Goal: Task Accomplishment & Management: Manage account settings

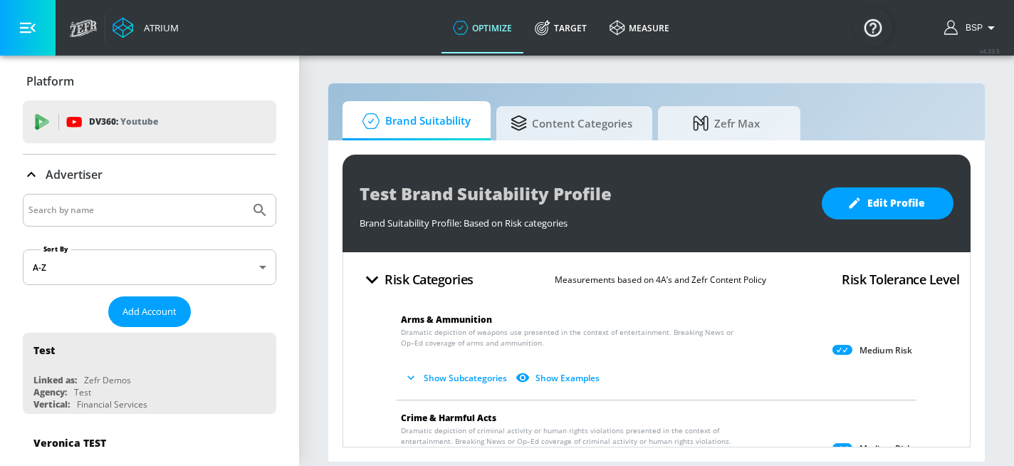
click at [133, 210] on input "Search by name" at bounding box center [136, 210] width 216 height 19
type input "chevron"
click at [265, 208] on icon "Submit Search" at bounding box center [259, 210] width 17 height 17
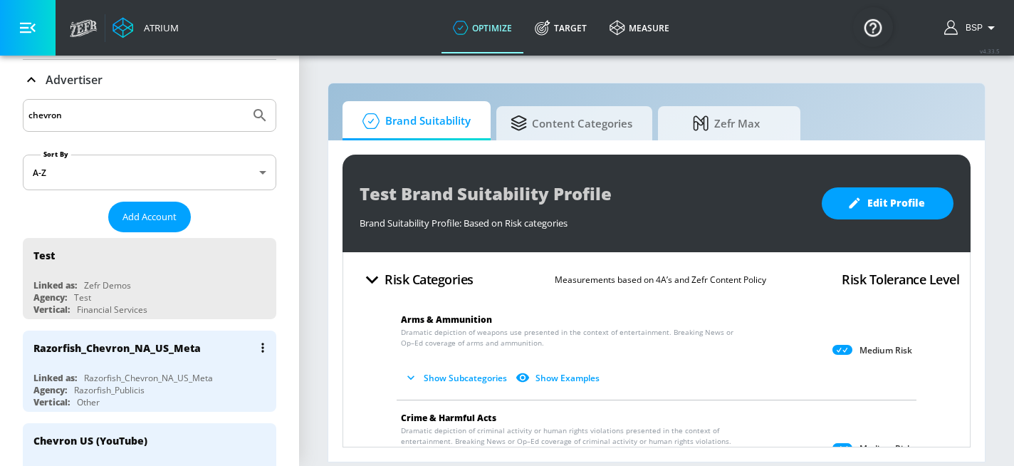
scroll to position [104, 0]
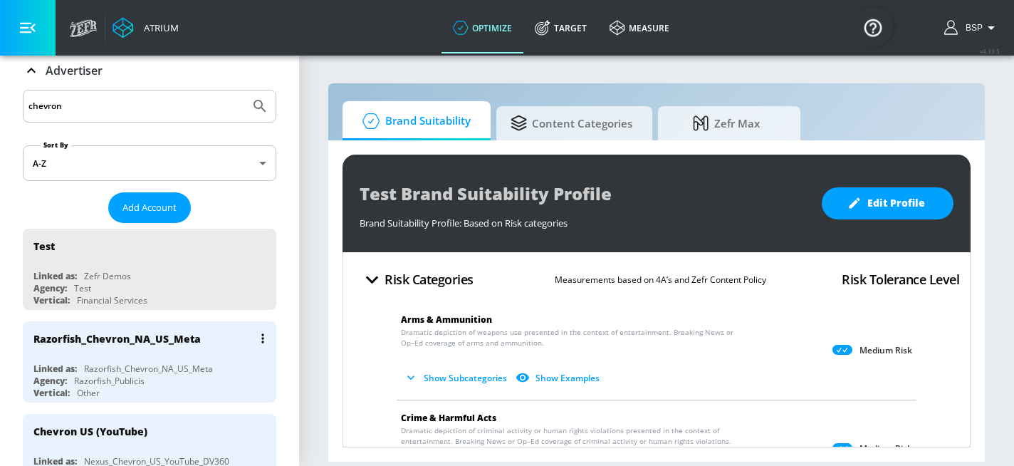
click at [189, 362] on div "Razorfish_Chevron_NA_US_Meta" at bounding box center [148, 368] width 129 height 12
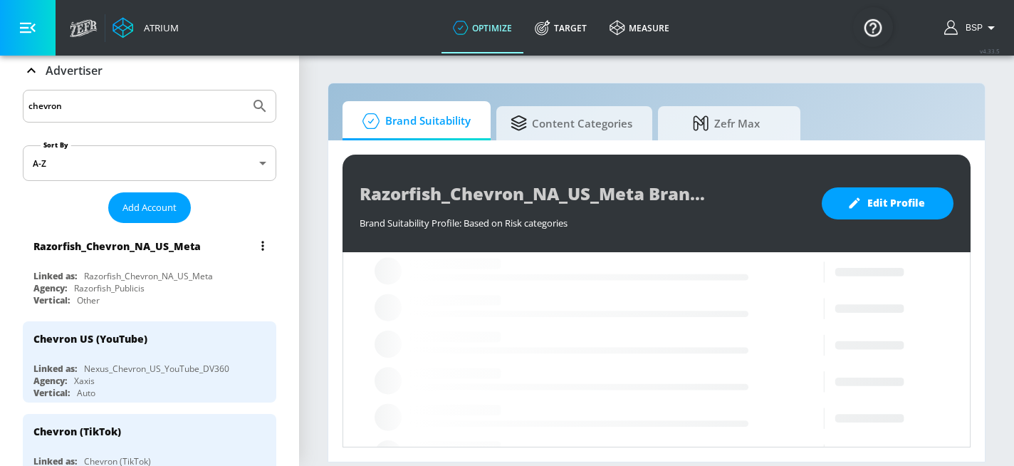
click at [192, 270] on div "Razorfish_Chevron_NA_US_Meta" at bounding box center [148, 276] width 129 height 12
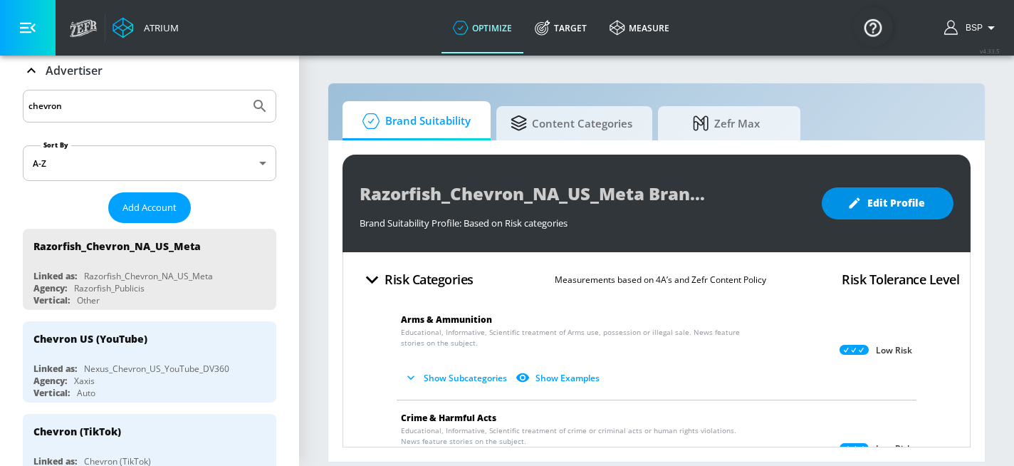
click at [892, 197] on span "Edit Profile" at bounding box center [887, 203] width 75 height 18
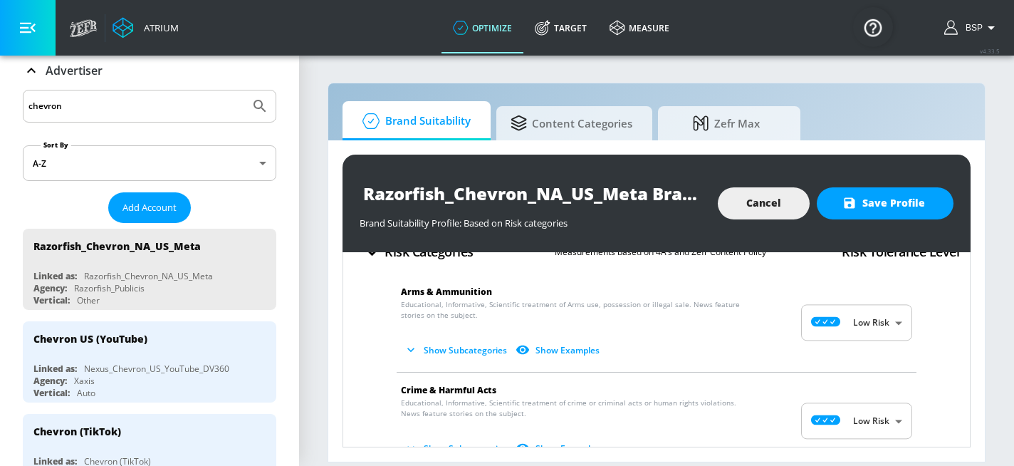
scroll to position [32, 0]
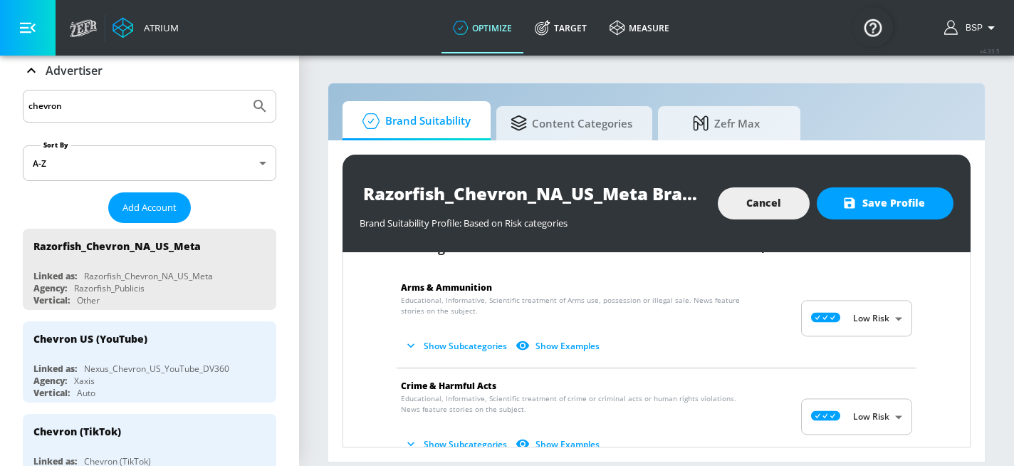
click at [829, 316] on body "Atrium optimize Target measure optimize Target measure v 4.33.5 BSP Platform DV…" at bounding box center [507, 233] width 1014 height 466
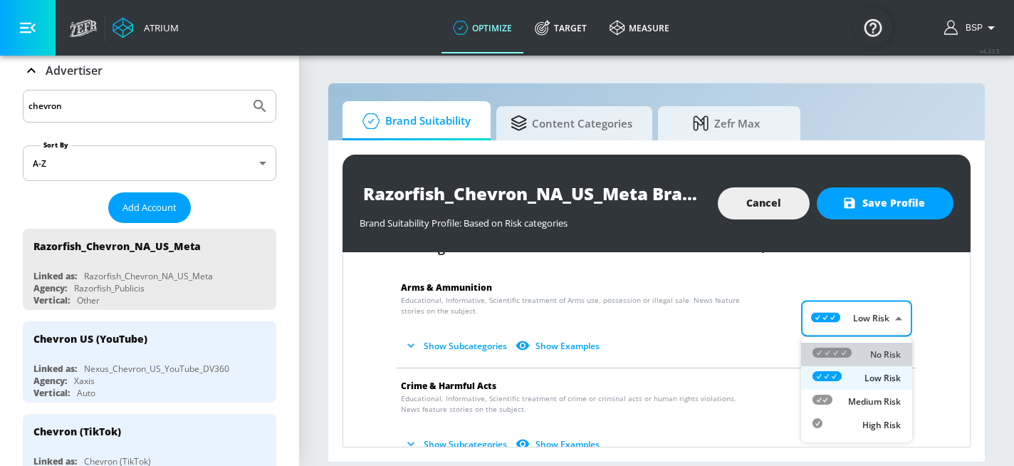
click at [845, 350] on icon at bounding box center [831, 352] width 39 height 10
type input "MINIMAL"
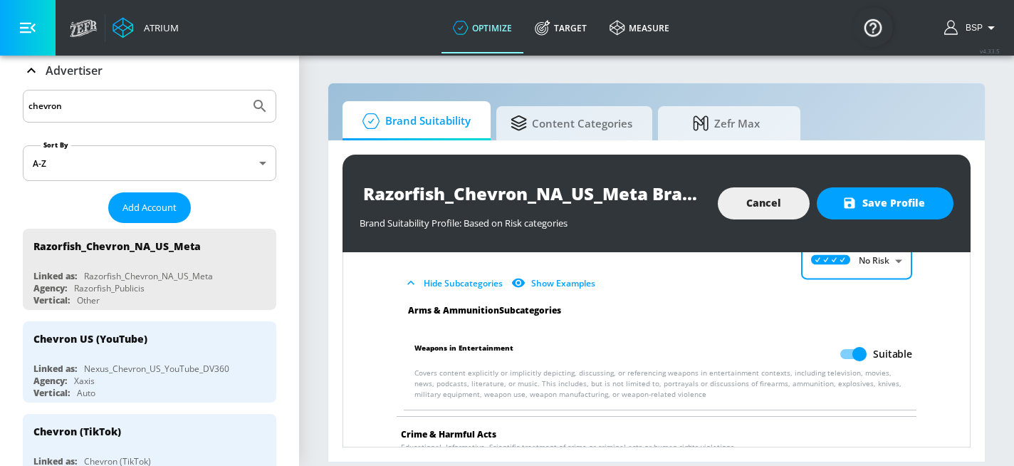
scroll to position [82, 0]
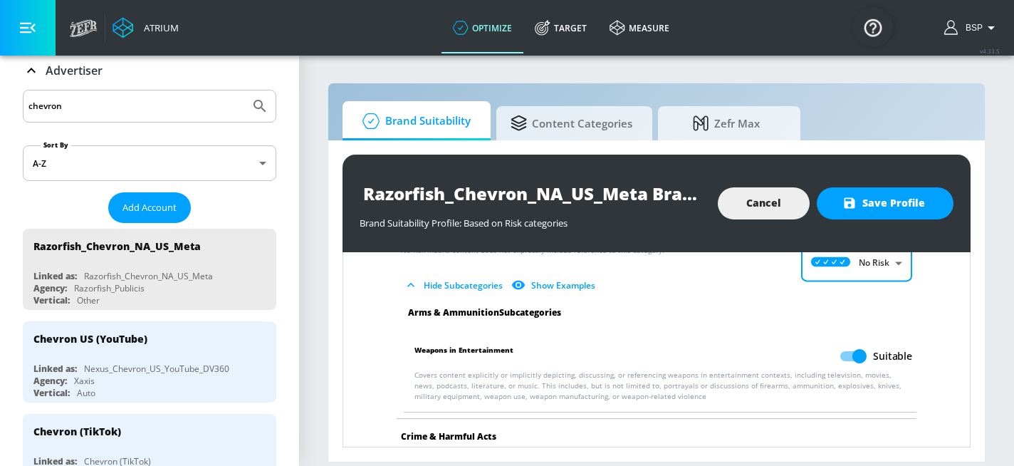
click at [864, 357] on input "Suitable" at bounding box center [859, 356] width 81 height 27
checkbox input "false"
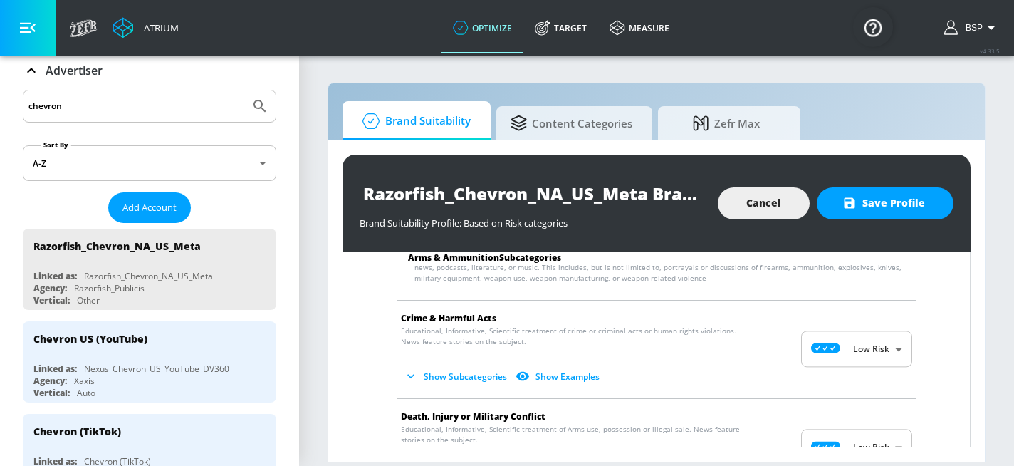
scroll to position [202, 0]
click at [860, 355] on body "Atrium optimize Target measure optimize Target measure v 4.33.5 BSP Platform DV…" at bounding box center [507, 233] width 1014 height 466
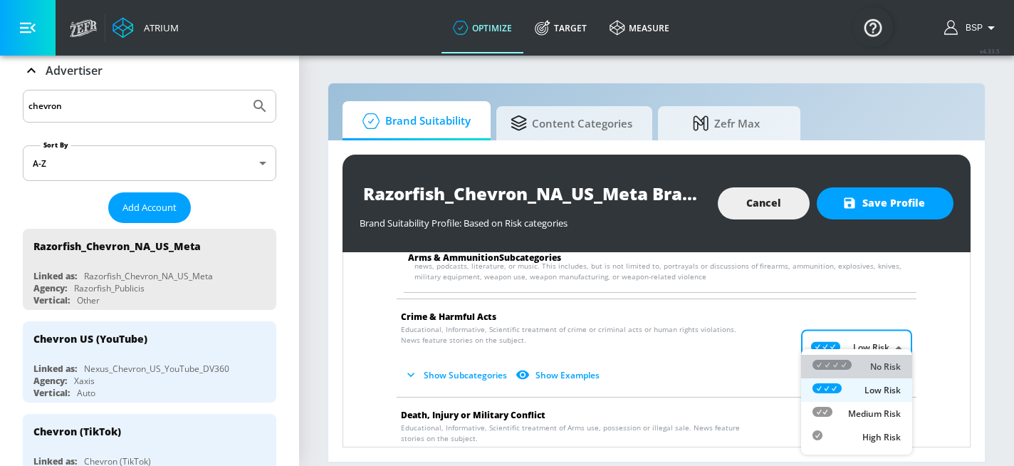
click at [856, 370] on div "No Risk" at bounding box center [856, 366] width 88 height 15
type input "MINIMAL"
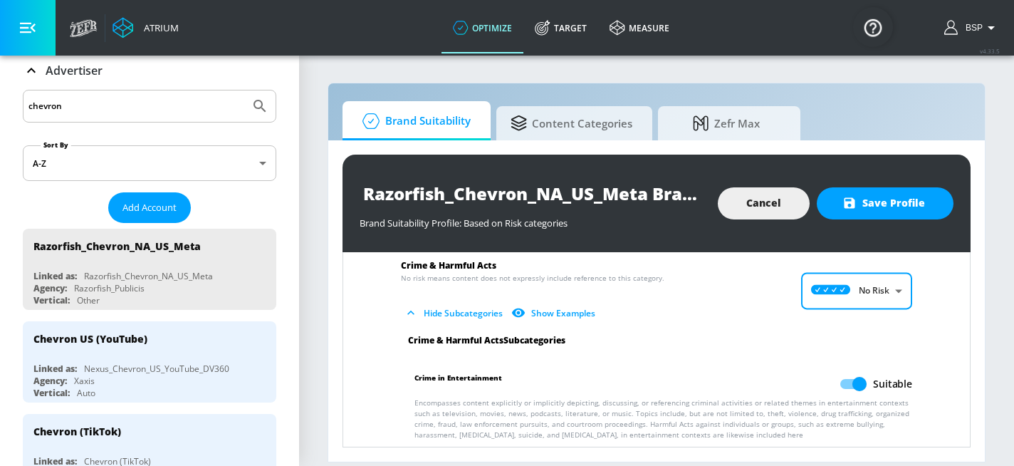
scroll to position [283, 0]
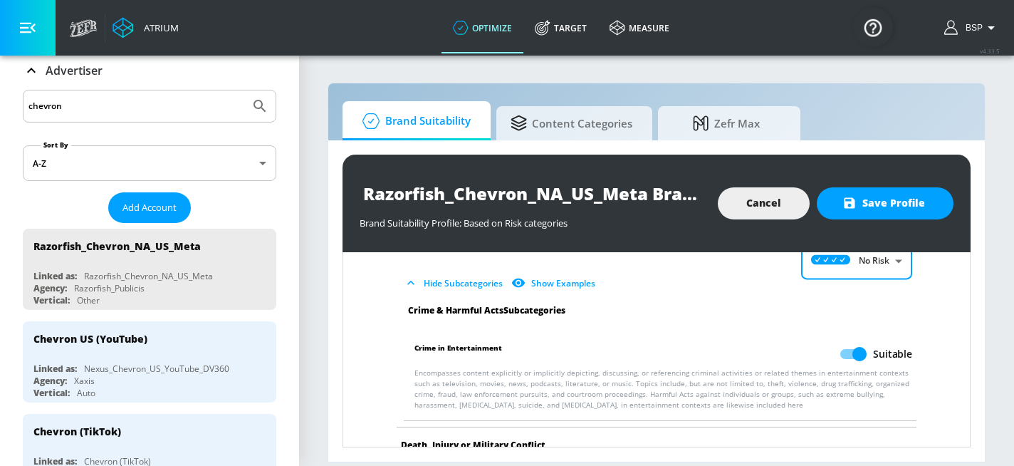
click at [860, 358] on input "Suitable" at bounding box center [859, 353] width 81 height 27
checkbox input "false"
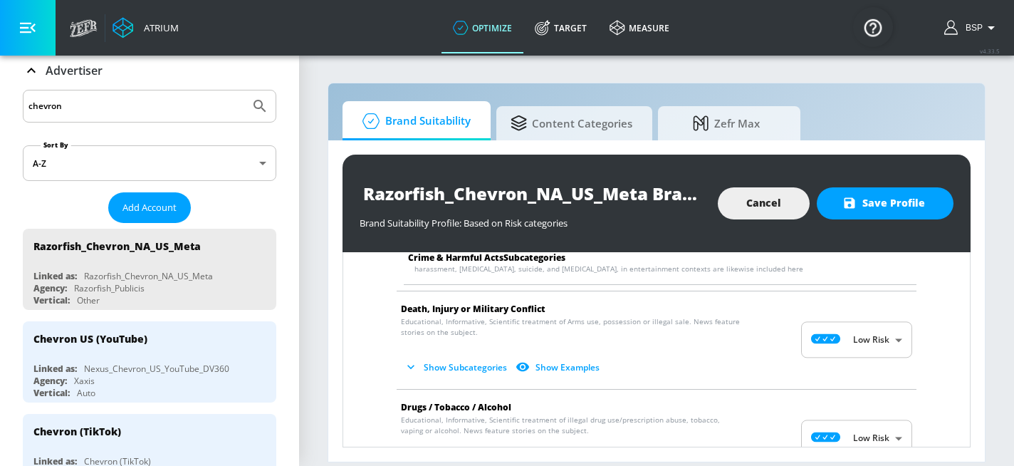
scroll to position [422, 0]
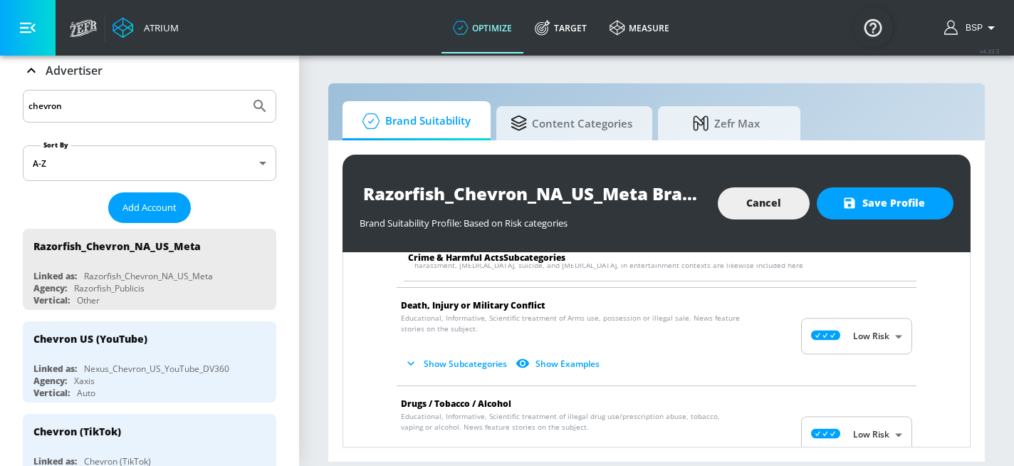
click at [837, 325] on body "Atrium optimize Target measure optimize Target measure v 4.33.5 BSP Platform DV…" at bounding box center [507, 233] width 1014 height 466
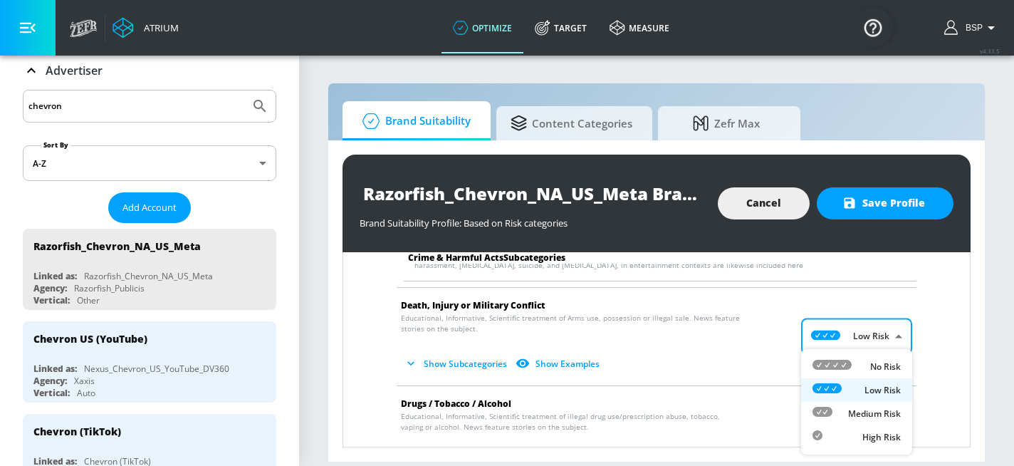
click at [850, 365] on icon at bounding box center [831, 365] width 39 height 10
type input "MINIMAL"
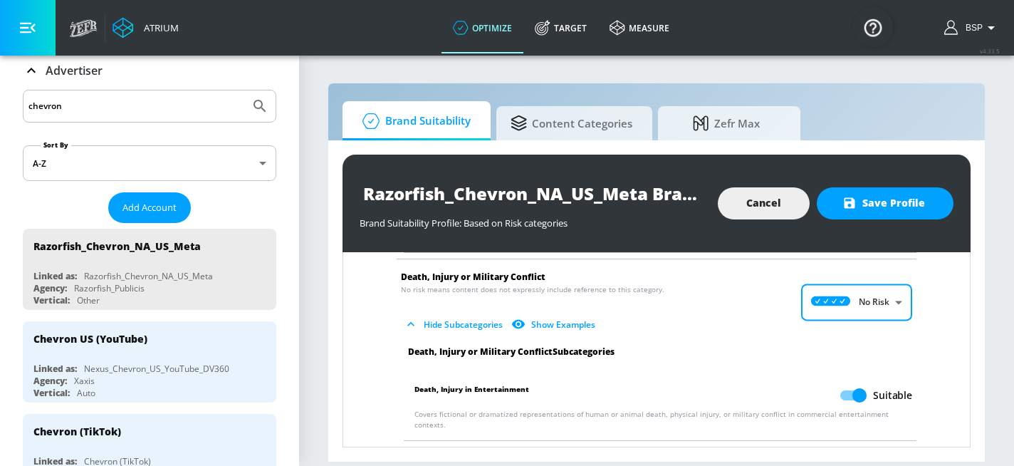
scroll to position [500, 0]
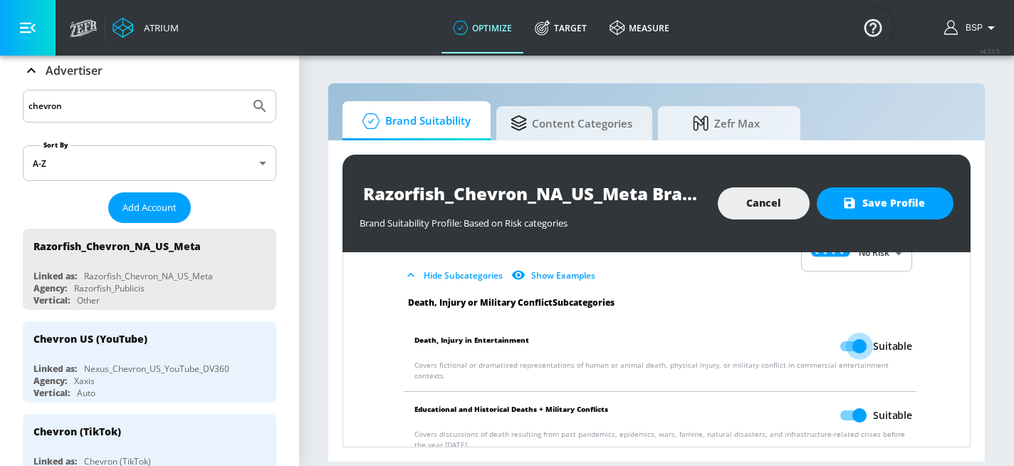
click at [862, 345] on input "Suitable" at bounding box center [859, 346] width 81 height 27
checkbox input "false"
click at [858, 410] on input "Suitable" at bounding box center [859, 415] width 81 height 27
checkbox input "false"
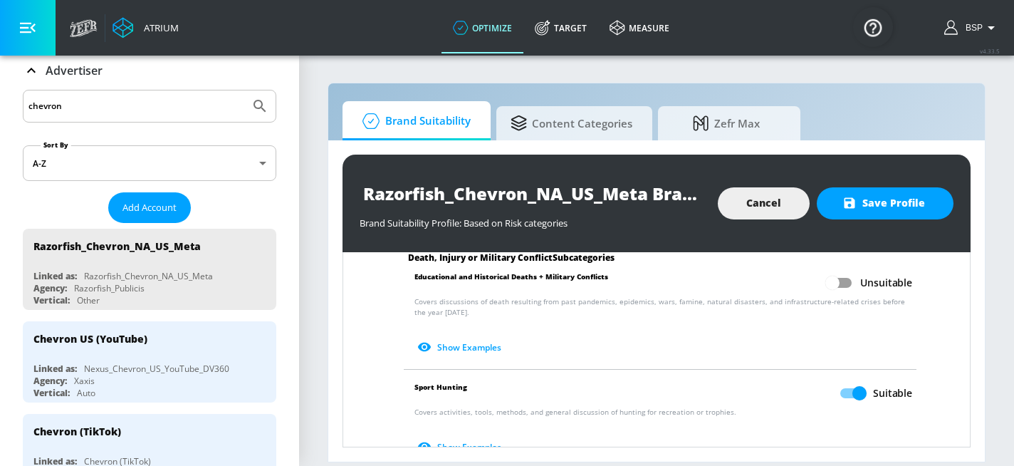
scroll to position [648, 0]
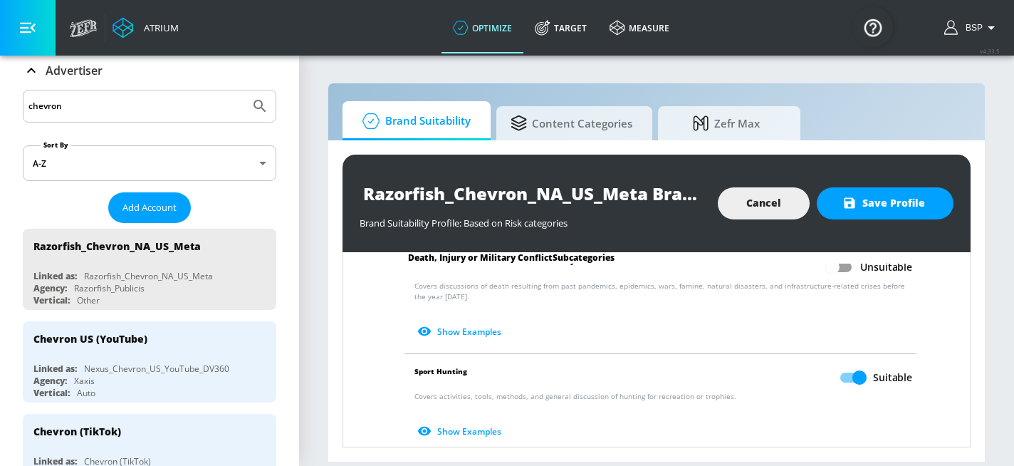
click at [860, 364] on input "Suitable" at bounding box center [859, 377] width 81 height 27
checkbox input "false"
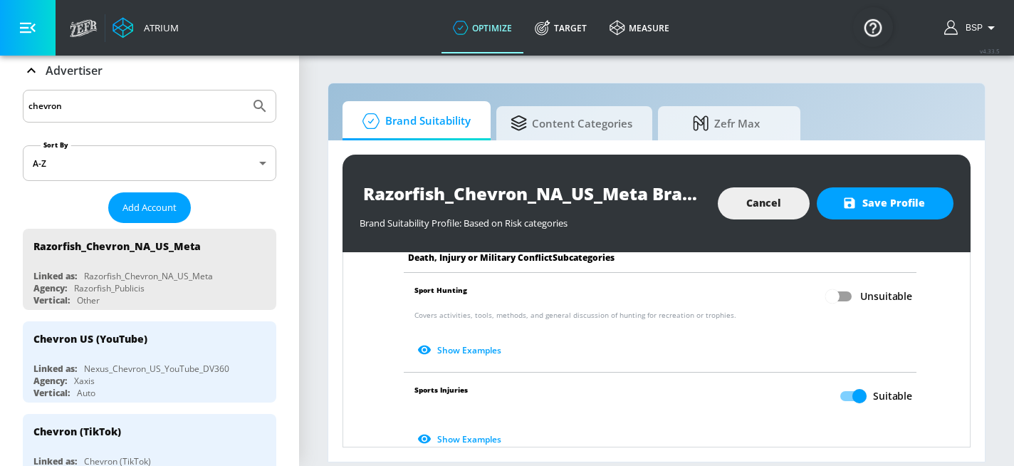
scroll to position [761, 0]
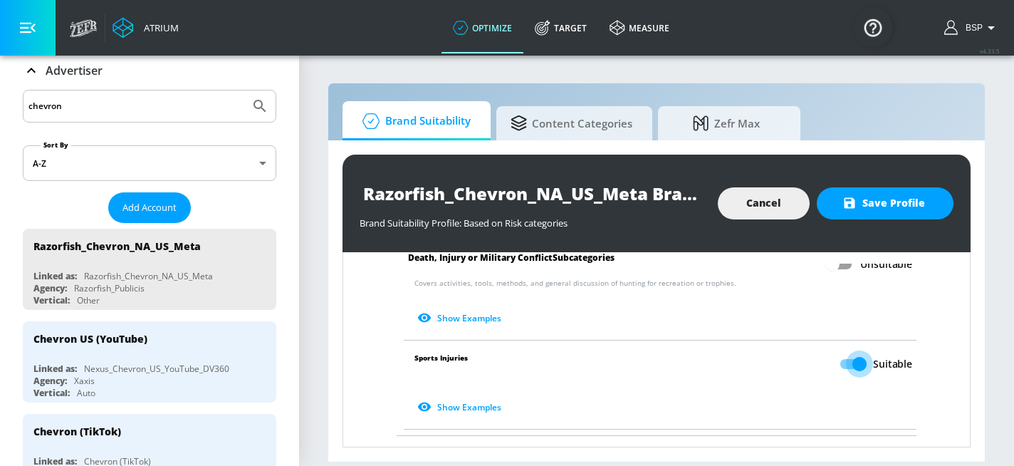
click at [852, 350] on input "Suitable" at bounding box center [859, 363] width 81 height 27
checkbox input "false"
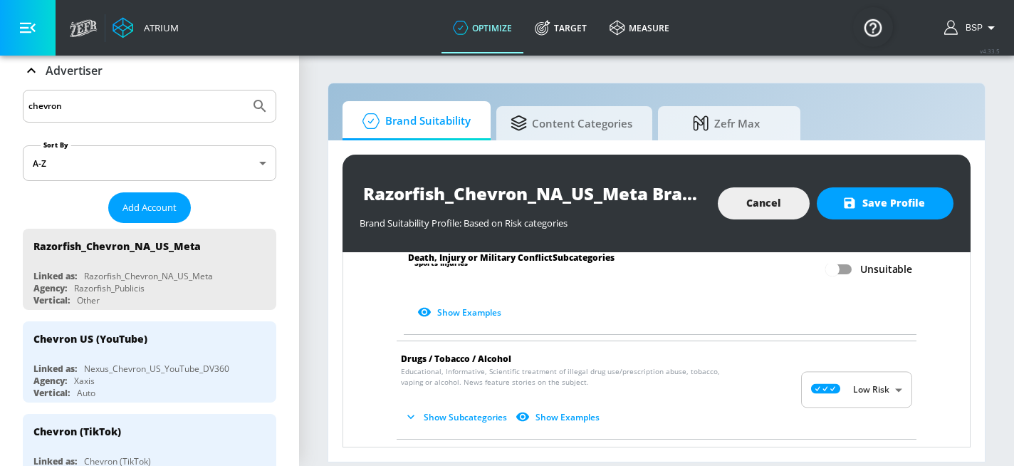
scroll to position [884, 0]
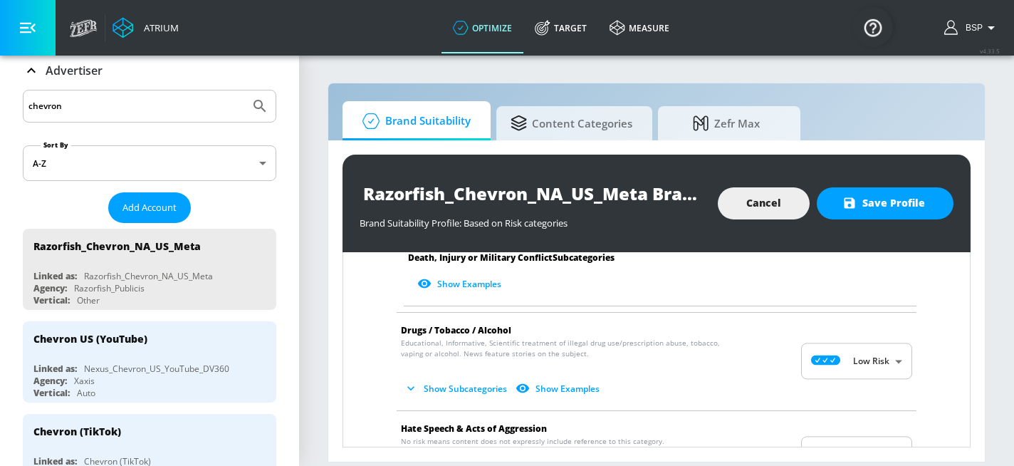
click at [851, 348] on body "Atrium optimize Target measure optimize Target measure v 4.33.5 BSP Platform DV…" at bounding box center [507, 233] width 1014 height 466
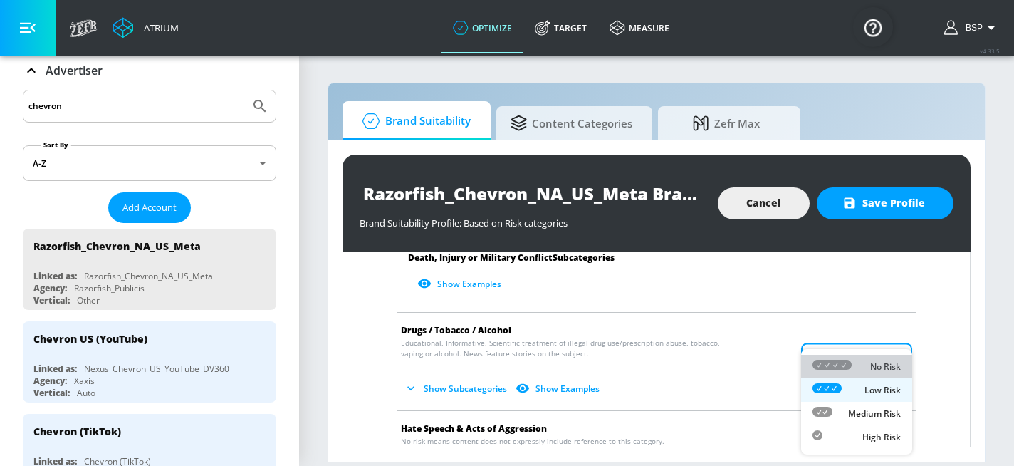
click at [851, 365] on icon at bounding box center [831, 365] width 39 height 10
type input "MINIMAL"
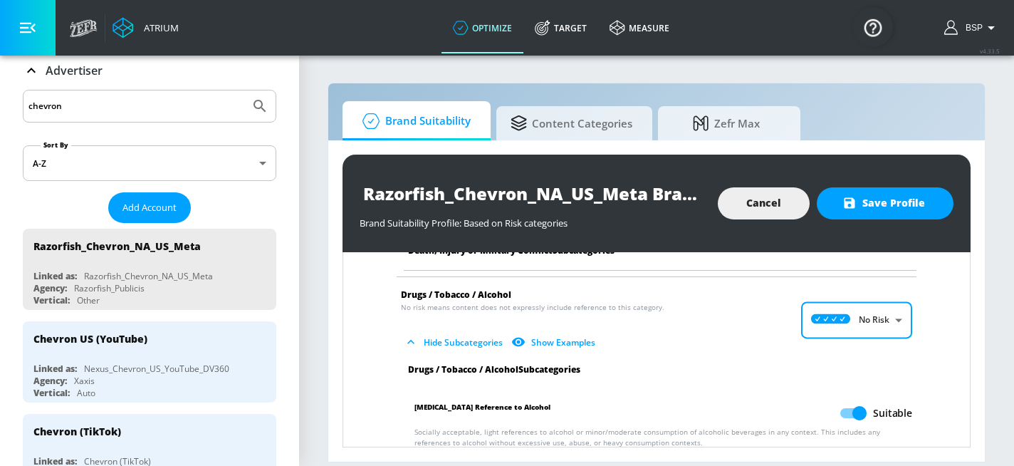
scroll to position [939, 0]
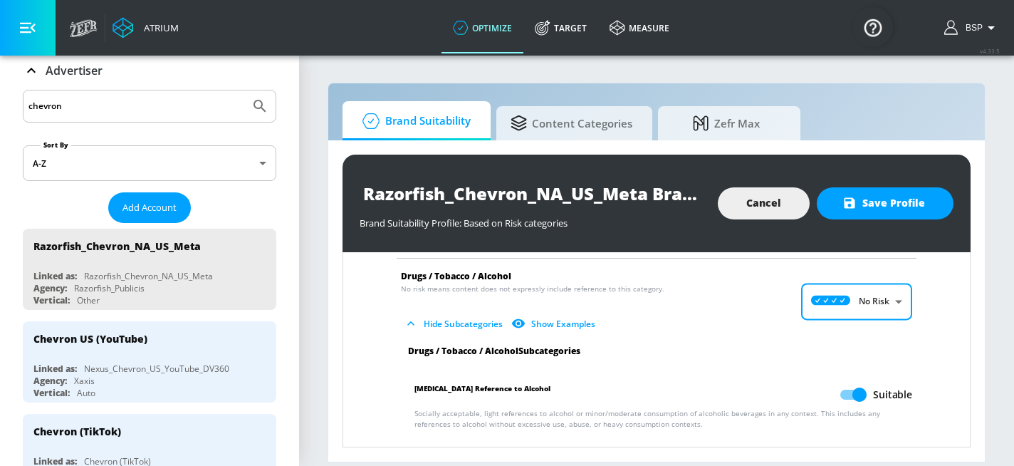
click at [859, 381] on input "Suitable" at bounding box center [859, 394] width 81 height 27
checkbox input "false"
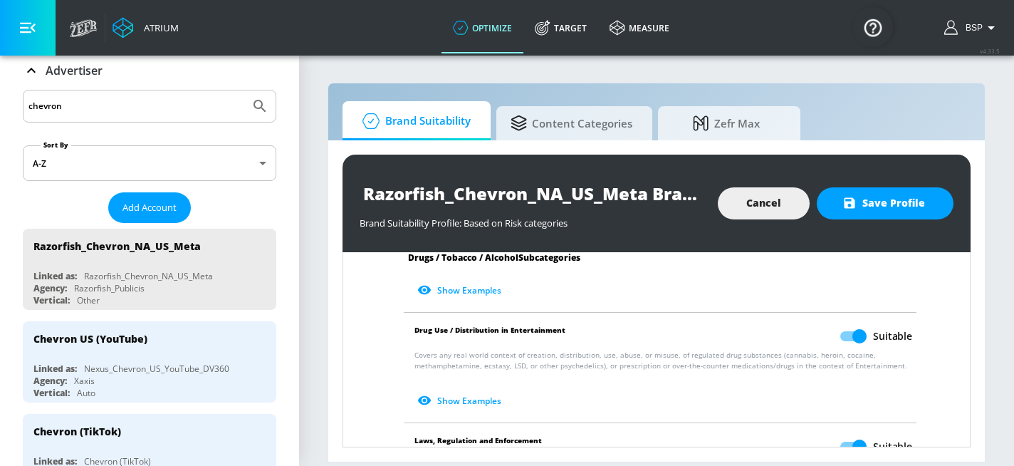
scroll to position [1111, 0]
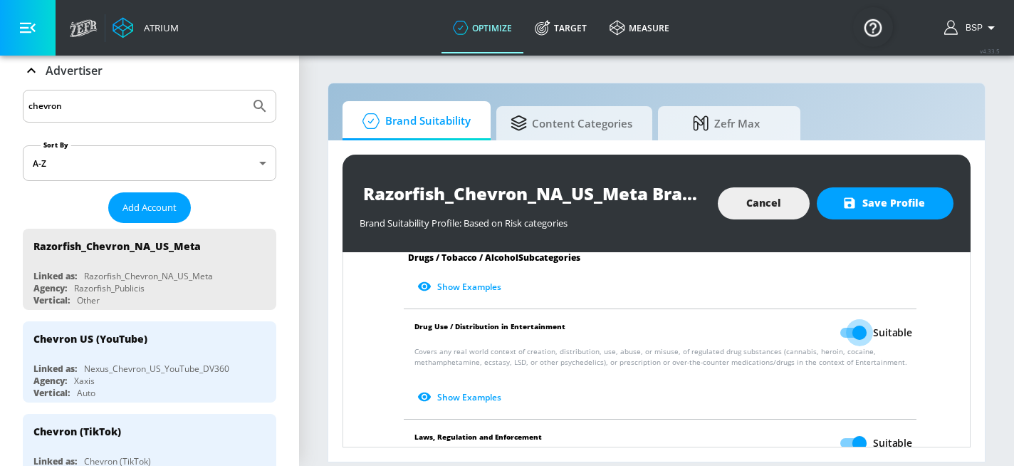
click at [865, 327] on input "Suitable" at bounding box center [859, 332] width 81 height 27
checkbox input "false"
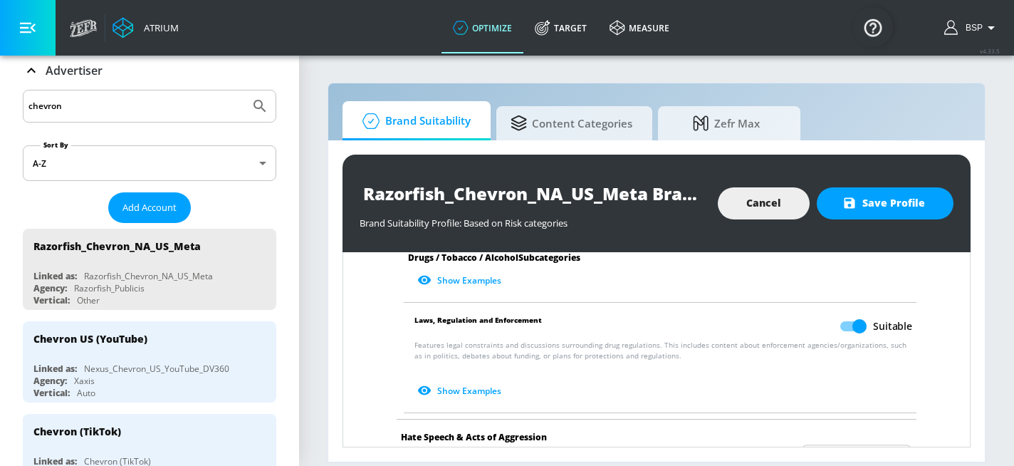
scroll to position [1237, 0]
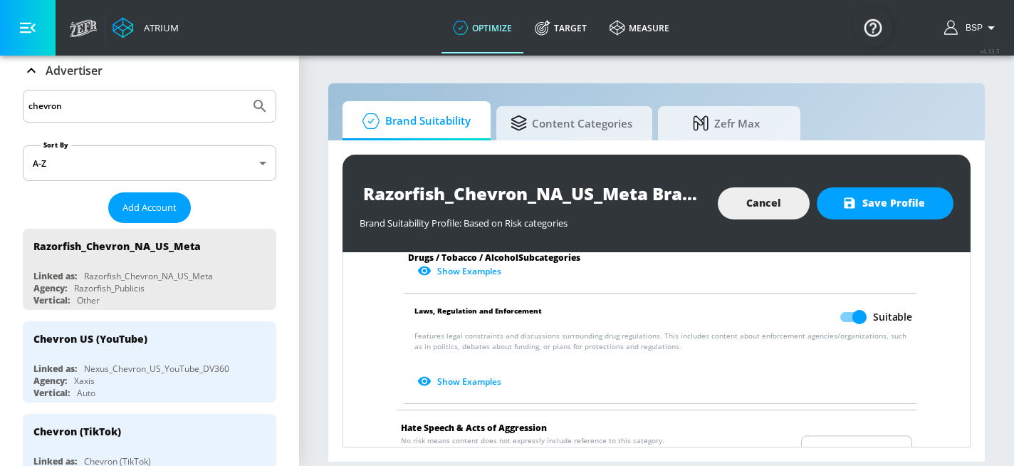
click at [859, 309] on input "Suitable" at bounding box center [859, 316] width 81 height 27
checkbox input "false"
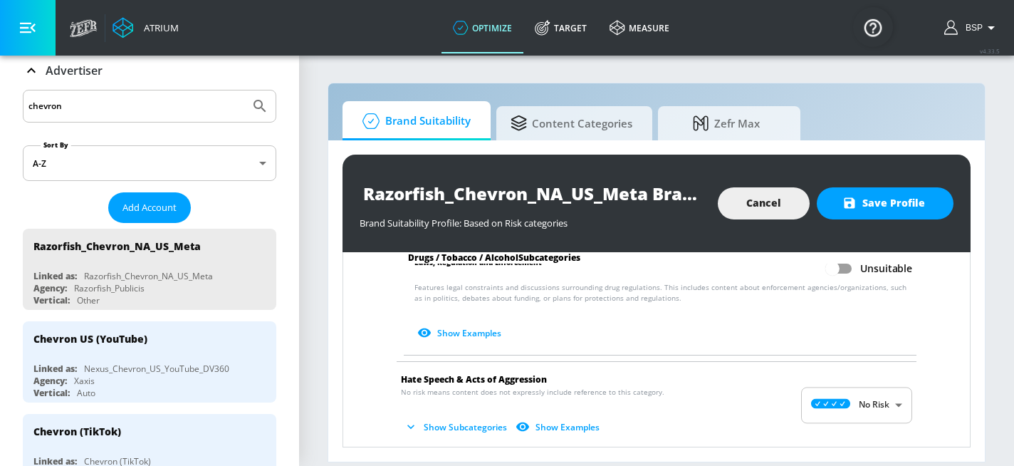
scroll to position [1332, 0]
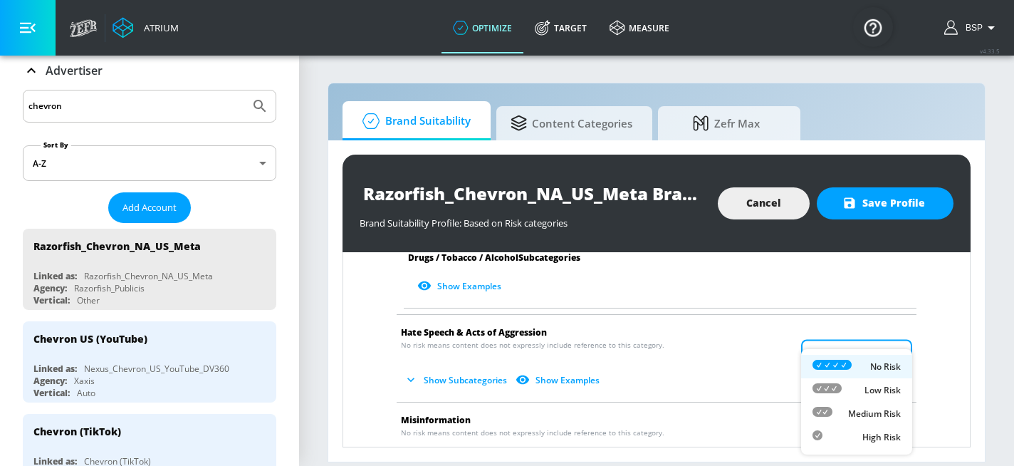
click at [868, 346] on body "Atrium optimize Target measure optimize Target measure v 4.33.5 BSP Platform DV…" at bounding box center [507, 233] width 1014 height 466
click at [875, 372] on p "No Risk" at bounding box center [885, 366] width 31 height 13
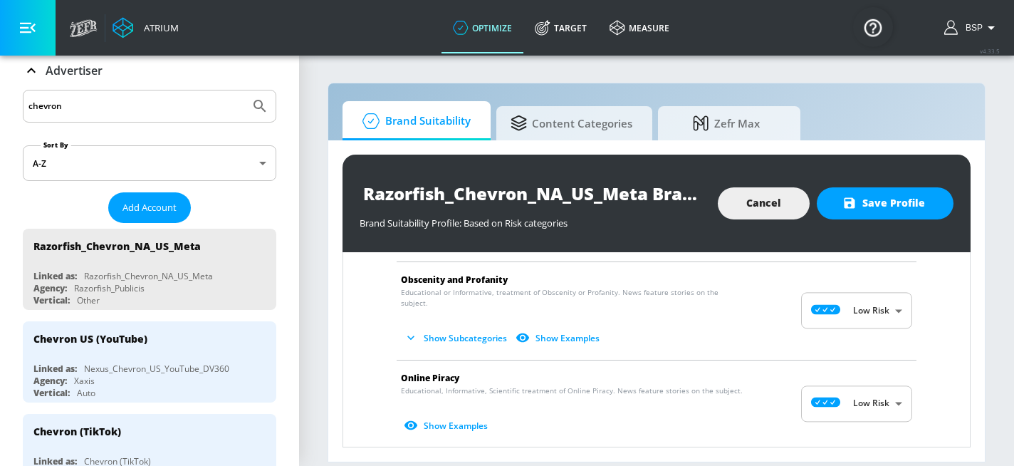
scroll to position [1556, 0]
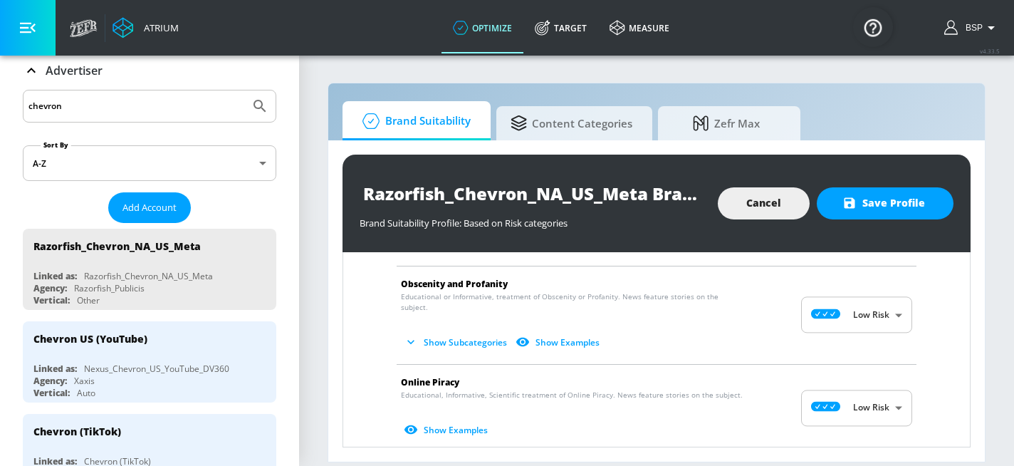
click at [856, 294] on body "Atrium optimize Target measure optimize Target measure v 4.33.5 BSP Platform DV…" at bounding box center [507, 233] width 1014 height 466
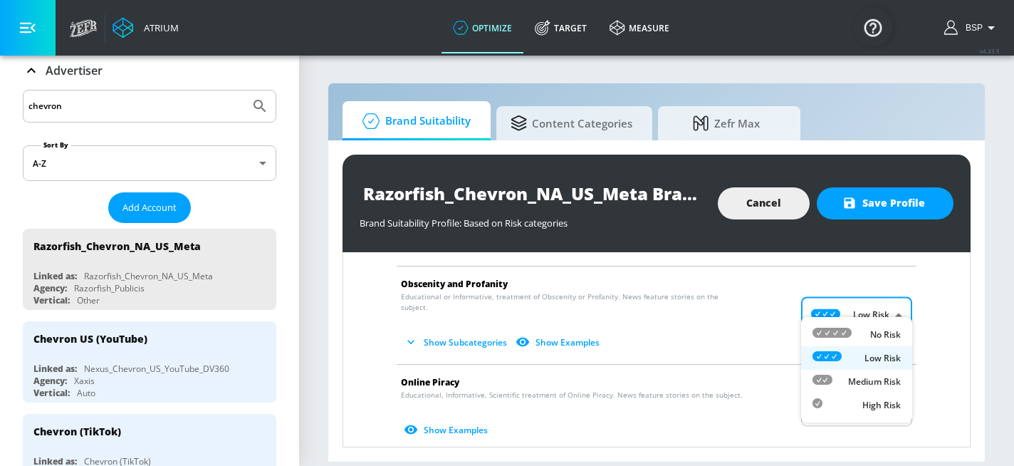
click at [864, 329] on div "No Risk" at bounding box center [856, 334] width 88 height 15
type input "MINIMAL"
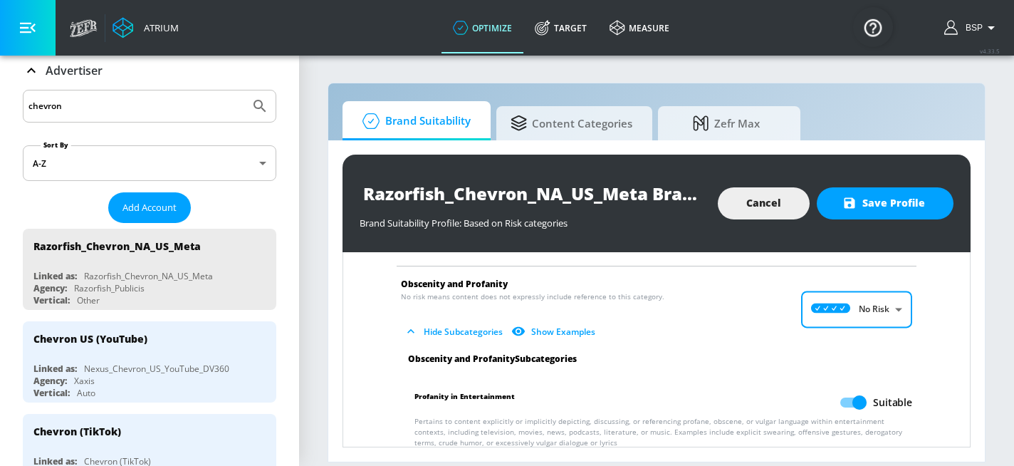
click at [859, 389] on input "Suitable" at bounding box center [859, 402] width 81 height 27
checkbox input "false"
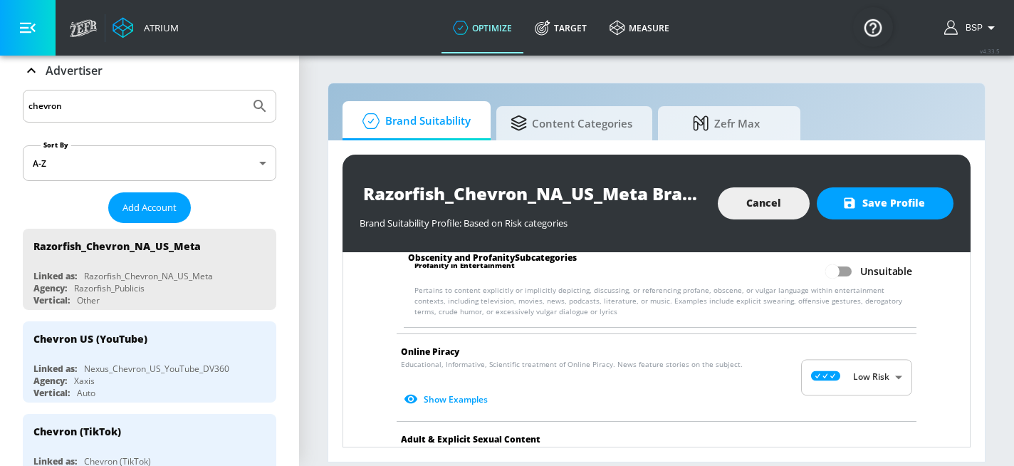
scroll to position [1722, 0]
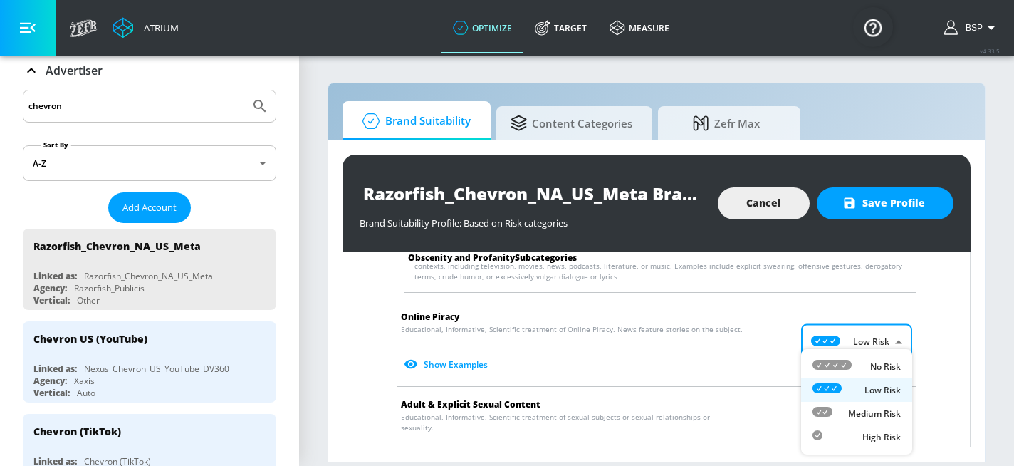
click at [882, 329] on body "Atrium optimize Target measure optimize Target measure v 4.33.5 BSP Platform DV…" at bounding box center [507, 233] width 1014 height 466
click at [879, 360] on p "No Risk" at bounding box center [885, 366] width 31 height 13
type input "MINIMAL"
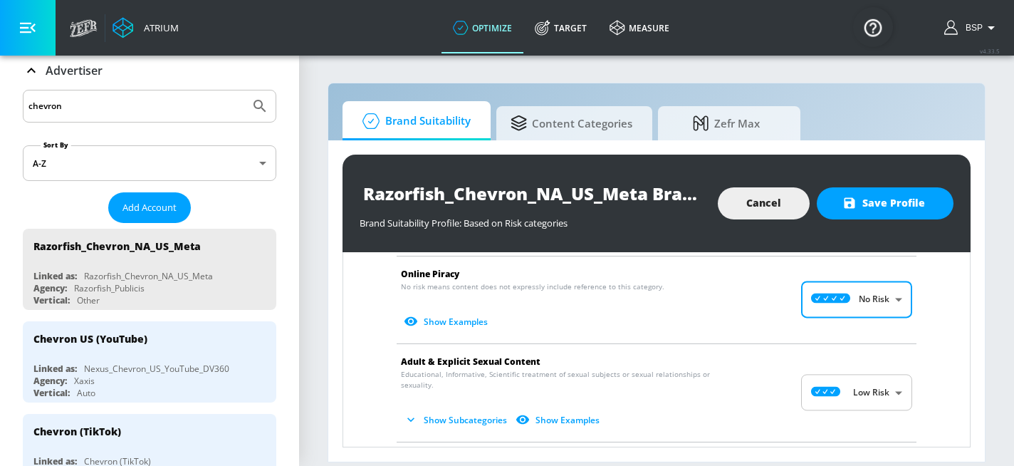
scroll to position [1769, 0]
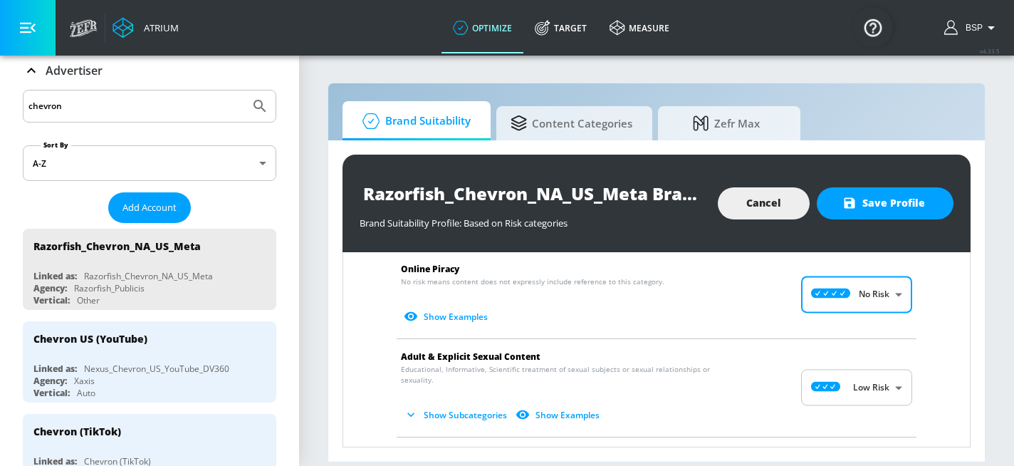
click at [870, 362] on body "Atrium optimize Target measure optimize Target measure v 4.33.5 BSP Platform DV…" at bounding box center [507, 233] width 1014 height 466
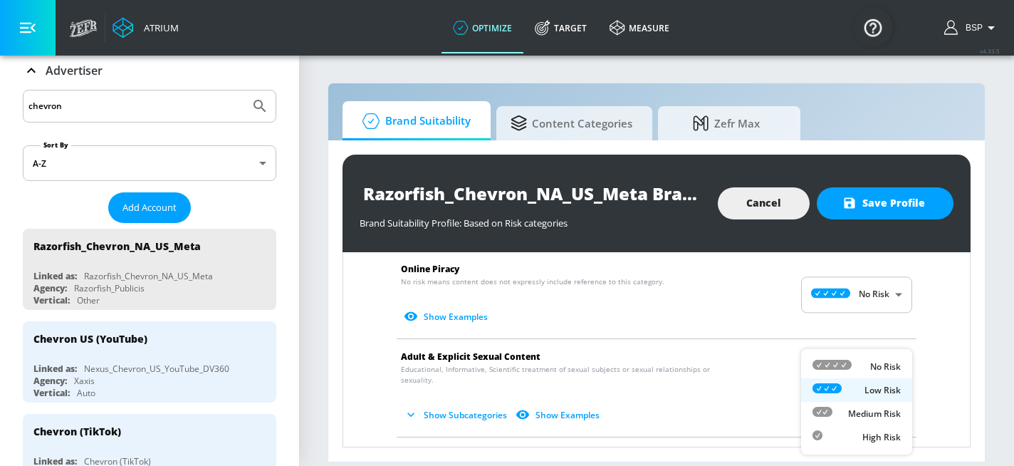
click at [864, 369] on div "No Risk" at bounding box center [856, 366] width 88 height 15
type input "MINIMAL"
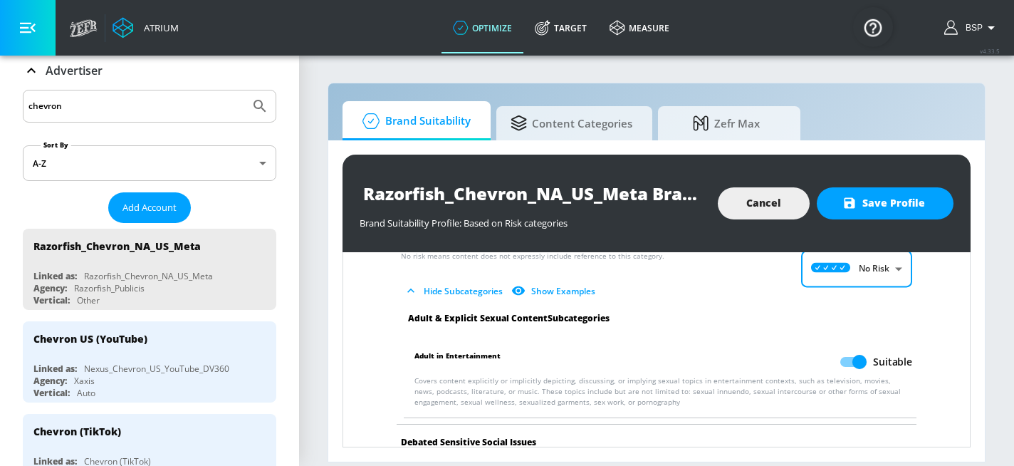
scroll to position [1884, 0]
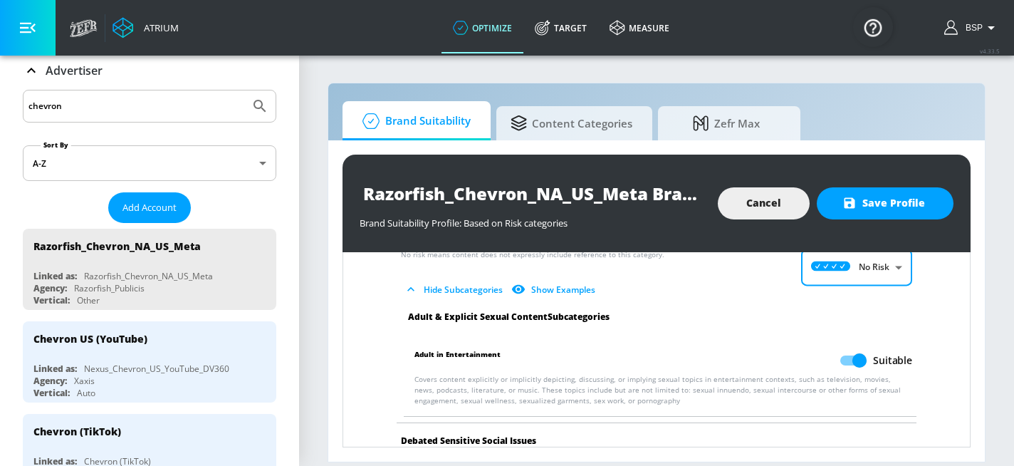
click at [857, 351] on input "Suitable" at bounding box center [859, 360] width 81 height 27
checkbox input "false"
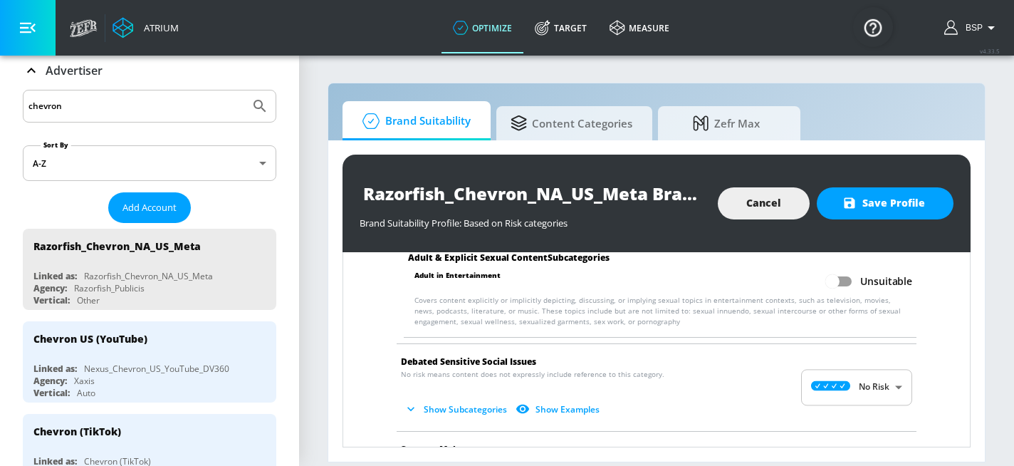
scroll to position [1993, 0]
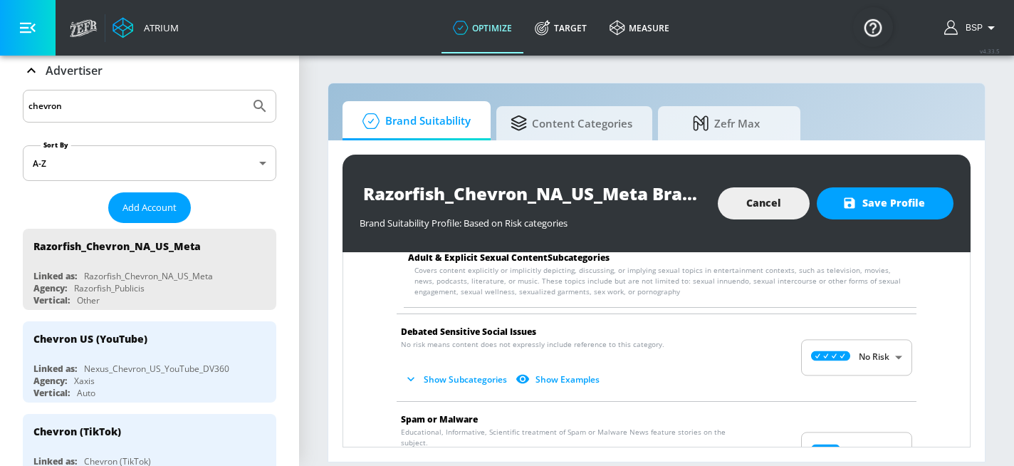
click at [825, 350] on body "Atrium optimize Target measure optimize Target measure v 4.33.5 BSP Platform DV…" at bounding box center [507, 233] width 1014 height 466
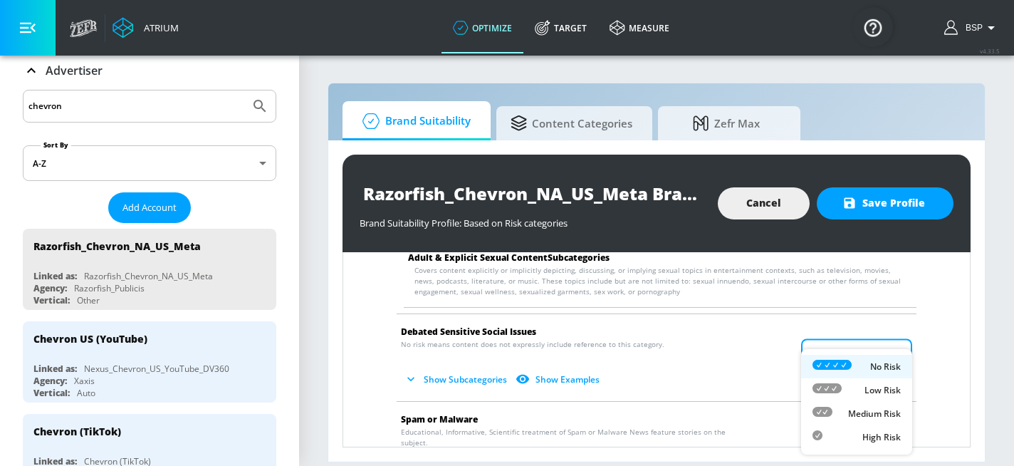
click at [840, 367] on icon at bounding box center [831, 365] width 39 height 10
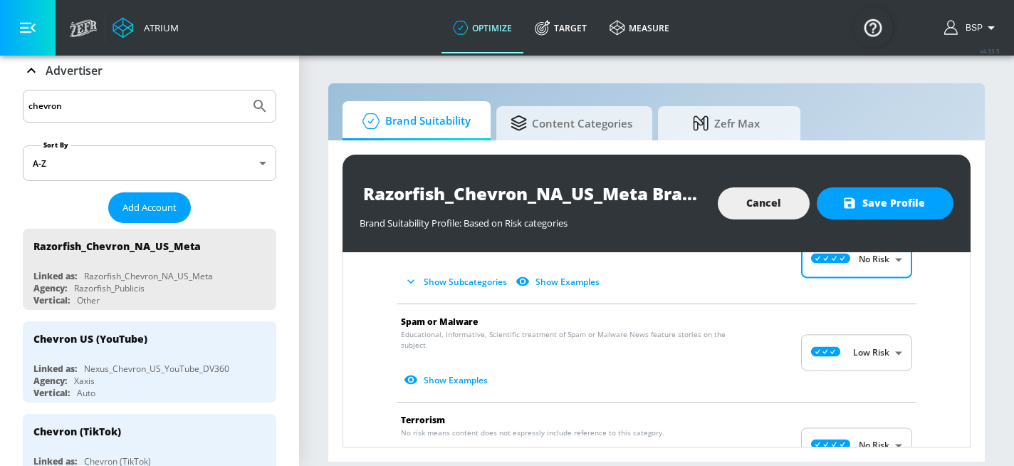
scroll to position [2109, 0]
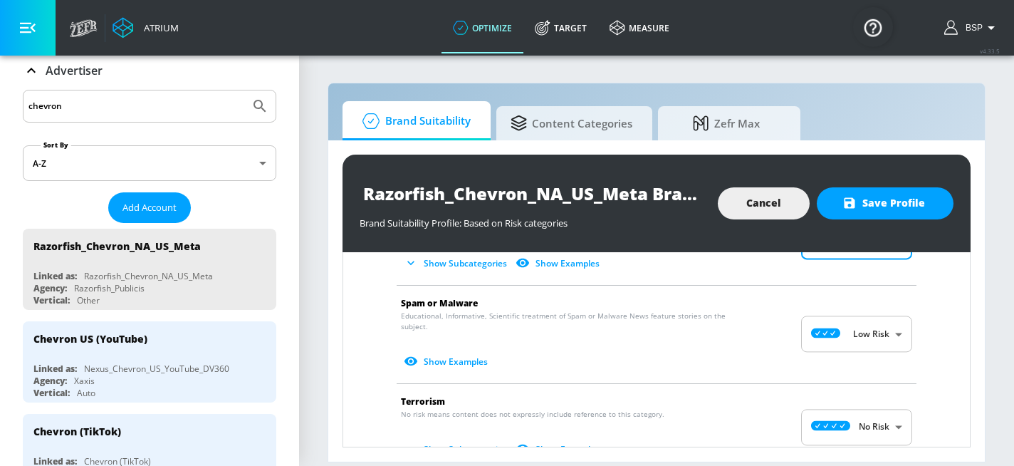
click at [812, 329] on body "Atrium optimize Target measure optimize Target measure v 4.33.5 BSP Platform DV…" at bounding box center [507, 233] width 1014 height 466
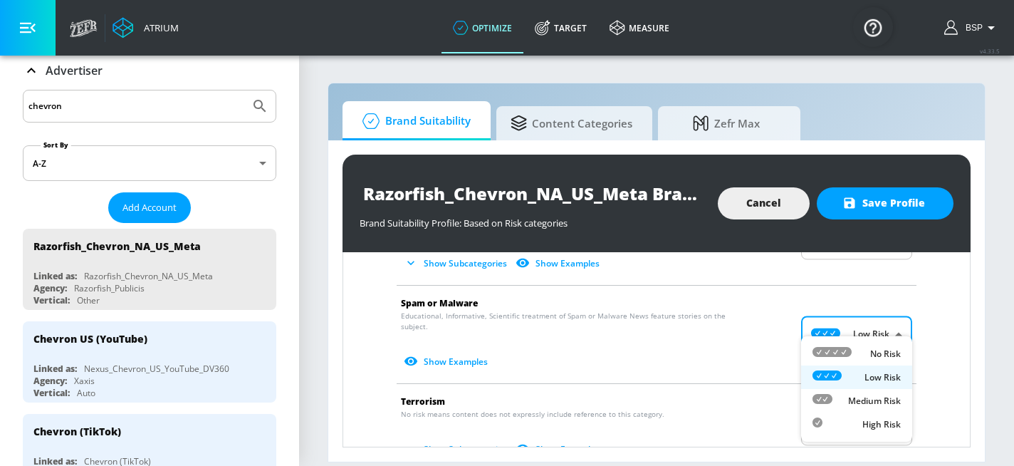
click at [830, 350] on icon at bounding box center [831, 352] width 39 height 10
type input "MINIMAL"
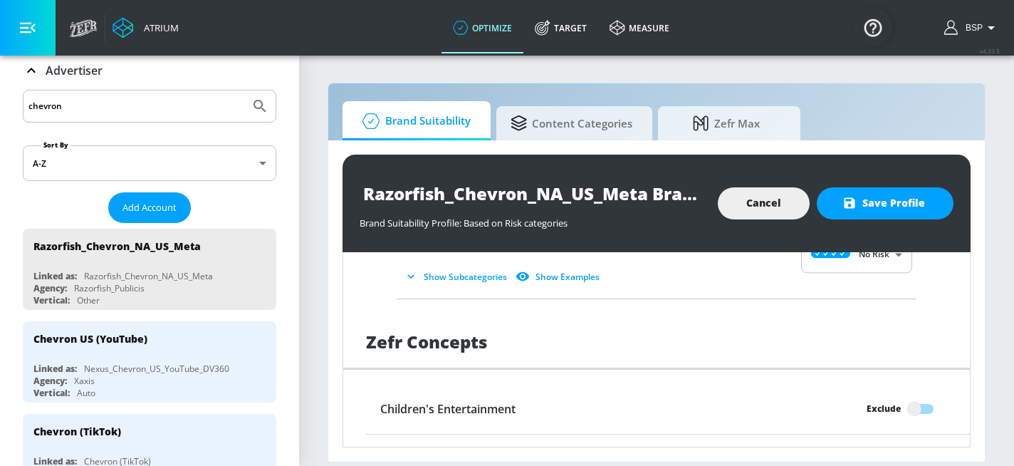
scroll to position [2274, 0]
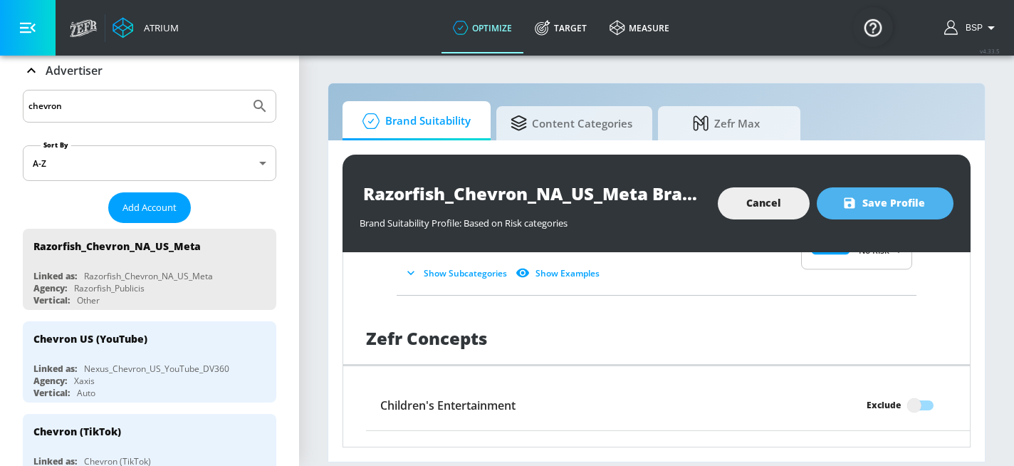
click at [891, 202] on span "Save Profile" at bounding box center [885, 203] width 80 height 18
